Goal: Task Accomplishment & Management: Manage account settings

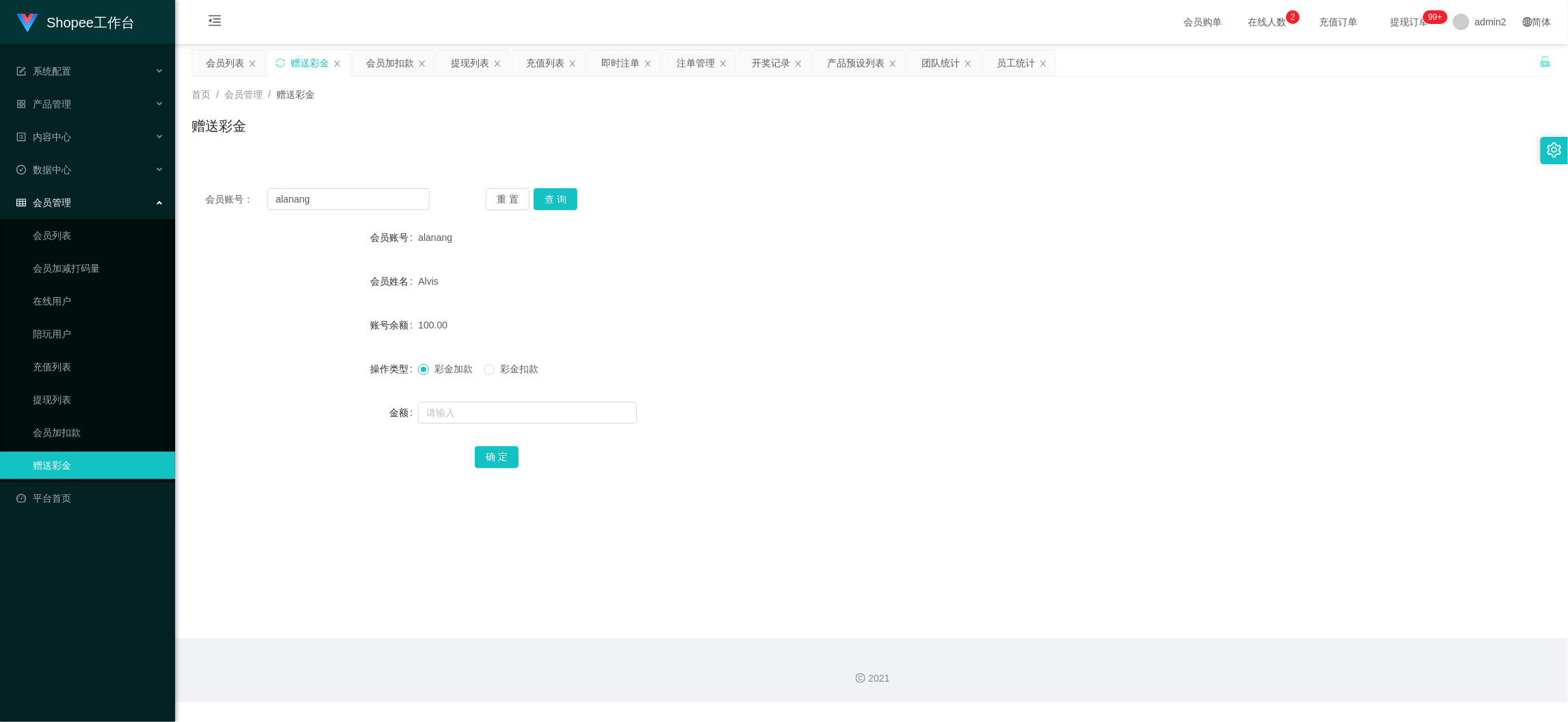
click at [1072, 598] on main "关闭左侧 关闭右侧 关闭其它 刷新页面 会员列表 赠送彩金 会员加扣款 提现列表 充值列表 即时注单 注单管理 开奖记录 产品预设列表 团队统计 员工统计 首…" at bounding box center [872, 340] width 1393 height 595
click at [473, 59] on div "提现列表" at bounding box center [470, 63] width 38 height 26
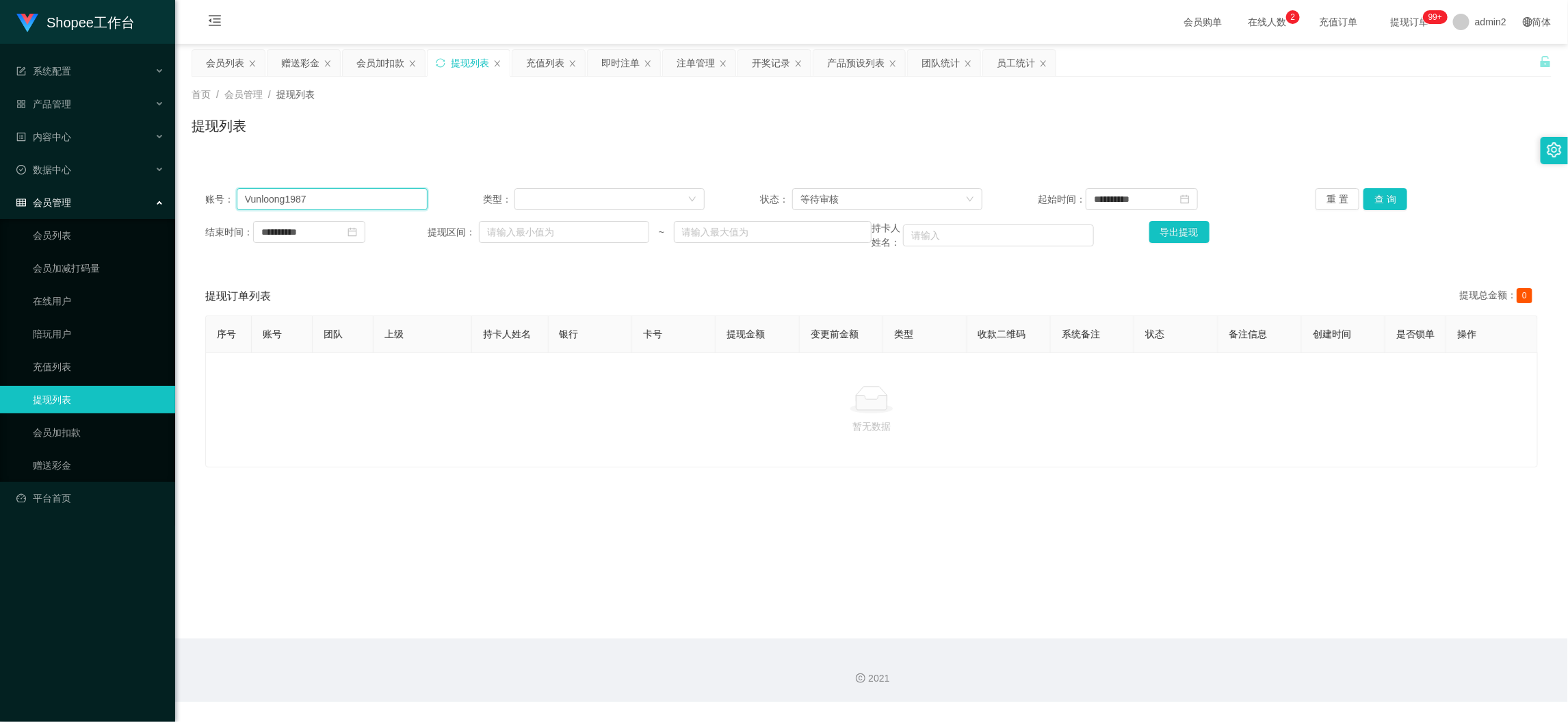
click at [334, 198] on input "Vunloong1987" at bounding box center [332, 199] width 191 height 22
click at [334, 198] on input "text" at bounding box center [332, 199] width 191 height 22
drag, startPoint x: 899, startPoint y: 199, endPoint x: 867, endPoint y: 267, distance: 75.2
click at [899, 202] on div "等待审核" at bounding box center [882, 199] width 165 height 21
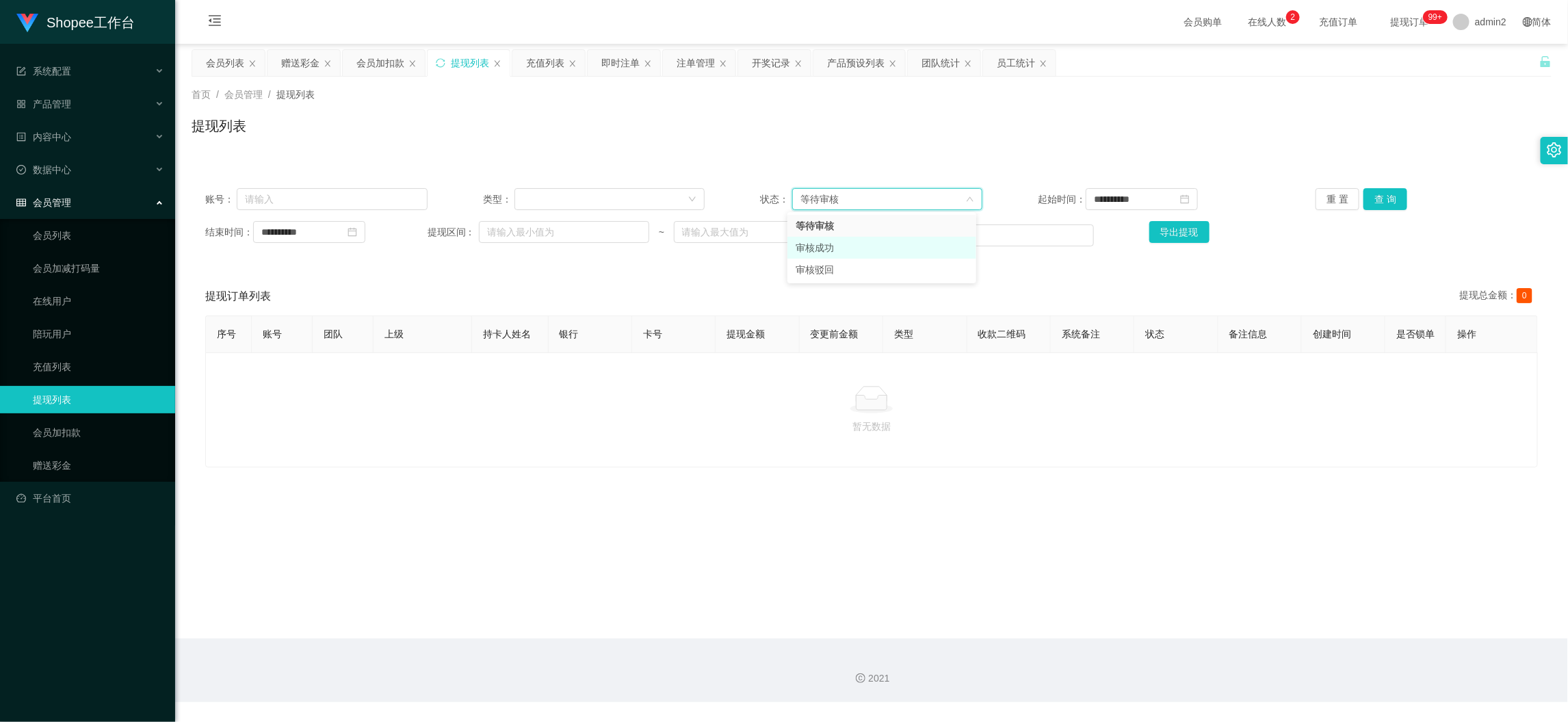
click at [835, 248] on li "审核成功" at bounding box center [882, 247] width 188 height 22
click at [1387, 200] on button "查 询" at bounding box center [1386, 199] width 44 height 22
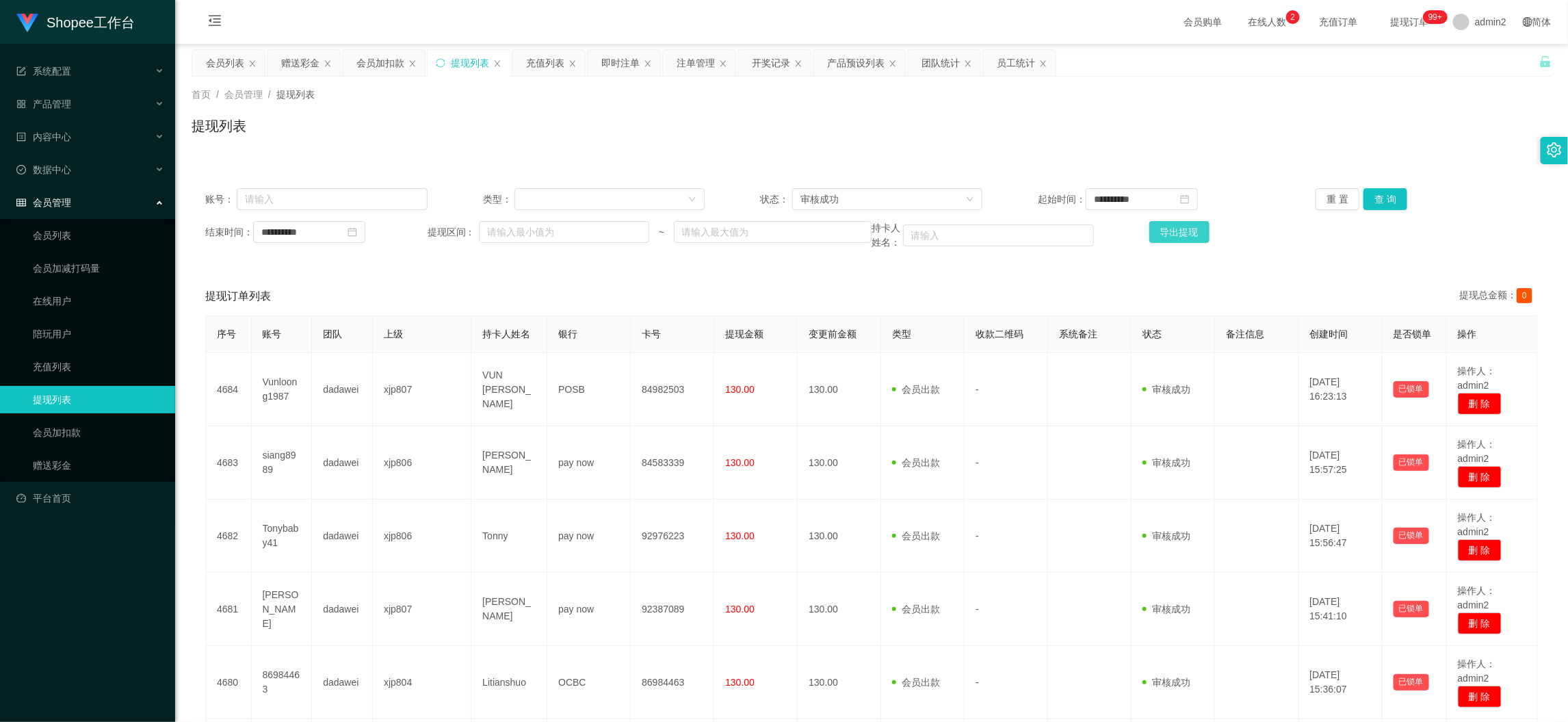
click at [1161, 229] on button "导出提现" at bounding box center [1179, 231] width 60 height 22
click at [946, 61] on div "团队统计" at bounding box center [941, 63] width 38 height 26
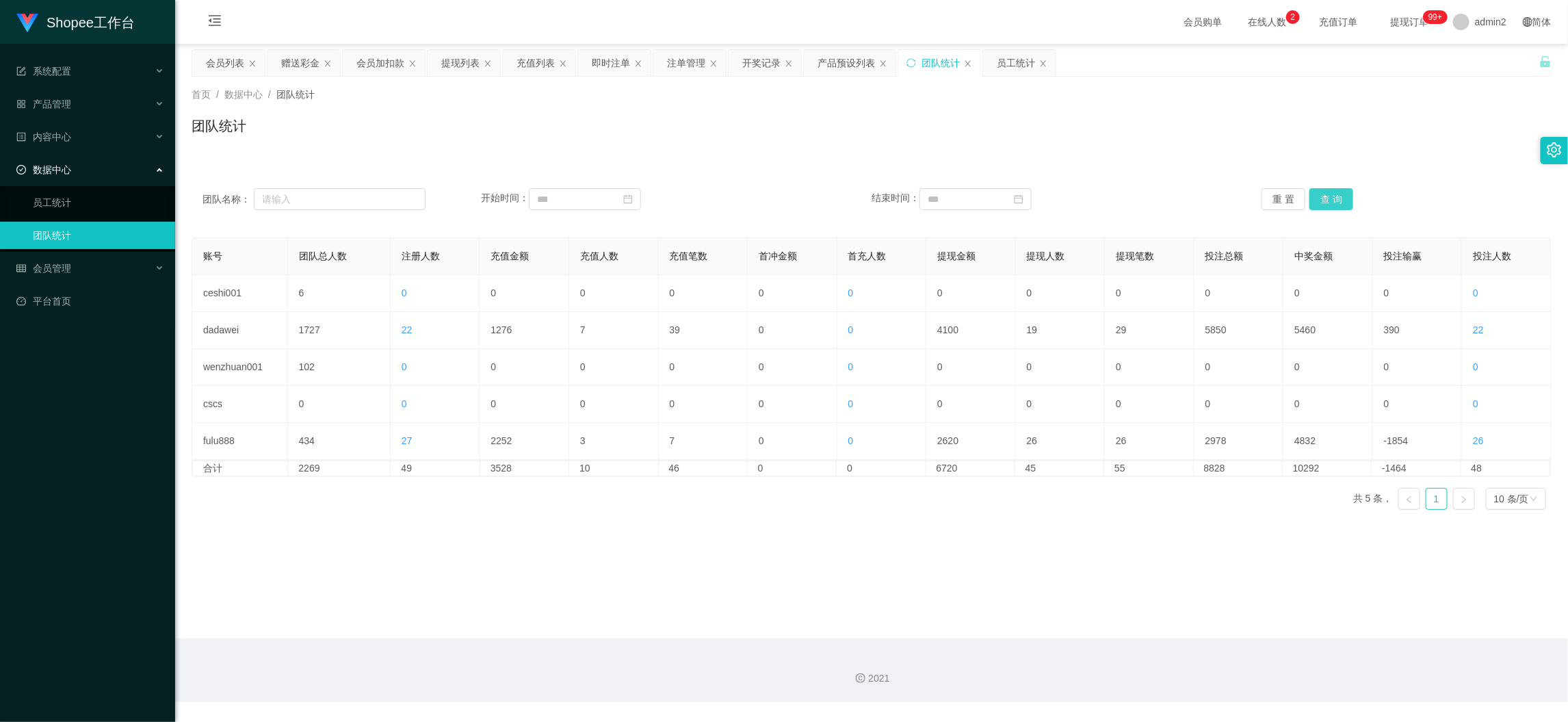
click at [1332, 192] on button "查 询" at bounding box center [1332, 199] width 44 height 22
click at [1318, 198] on button "查 询" at bounding box center [1332, 199] width 44 height 22
click at [1117, 138] on div "团队统计" at bounding box center [872, 132] width 1360 height 31
click at [966, 532] on main "关闭左侧 关闭右侧 关闭其它 刷新页面 会员列表 赠送彩金 会员加扣款 提现列表 充值列表 即时注单 注单管理 开奖记录 产品预设列表 团队统计 员工统计 首…" at bounding box center [872, 340] width 1393 height 595
click at [1247, 634] on main "关闭左侧 关闭右侧 关闭其它 刷新页面 会员列表 赠送彩金 会员加扣款 提现列表 充值列表 即时注单 注单管理 开奖记录 产品预设列表 团队统计 员工统计 首…" at bounding box center [872, 340] width 1393 height 595
